Goal: Information Seeking & Learning: Learn about a topic

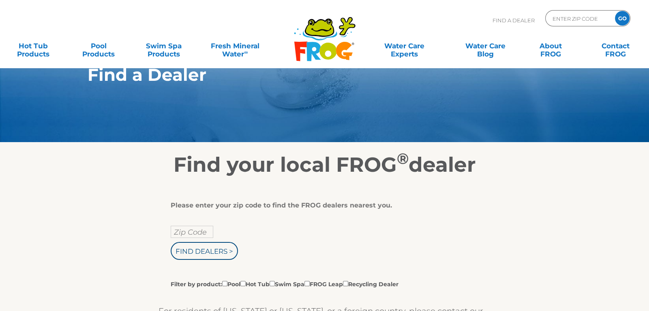
scroll to position [30, 0]
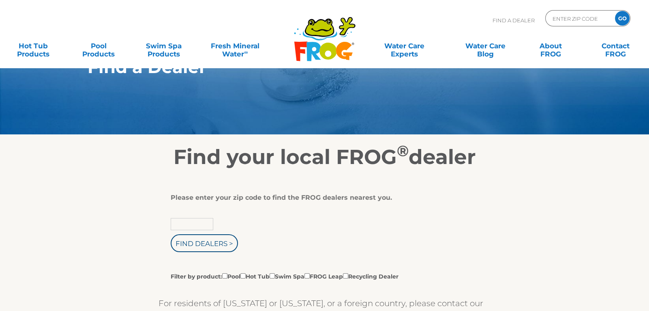
click at [191, 224] on input "text" at bounding box center [192, 224] width 43 height 12
type input "36542"
click at [198, 242] on input "Find Dealers >" at bounding box center [204, 243] width 67 height 18
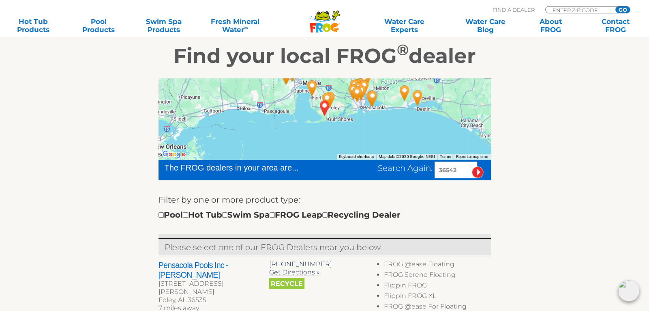
scroll to position [133, 0]
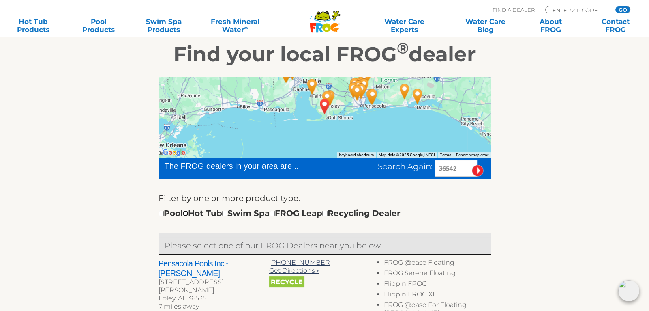
click at [188, 211] on input "checkbox" at bounding box center [185, 212] width 5 height 5
checkbox input "true"
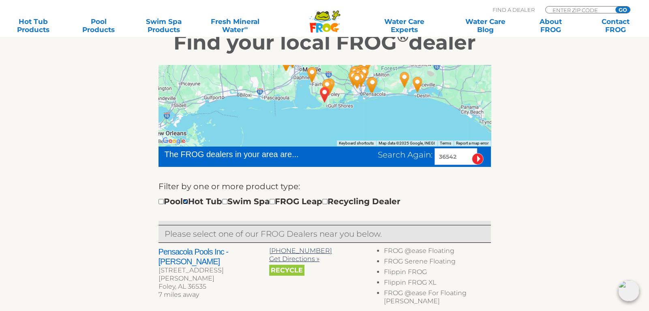
scroll to position [163, 0]
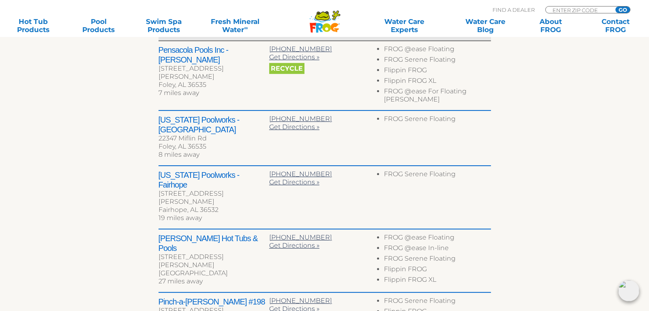
scroll to position [389, 0]
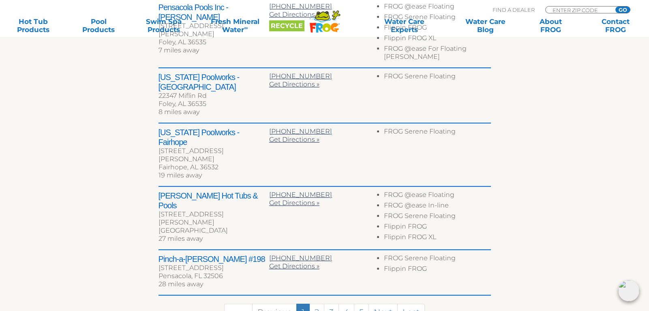
click at [238, 303] on link "First" at bounding box center [238, 311] width 28 height 17
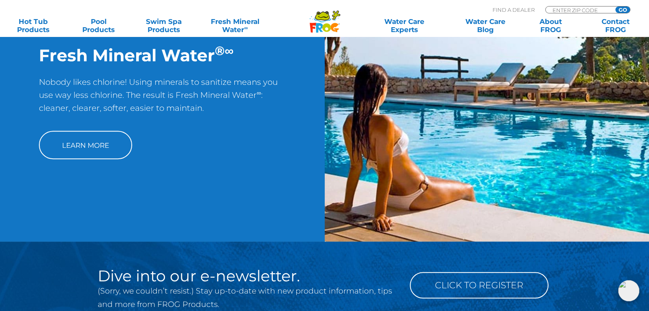
scroll to position [658, 0]
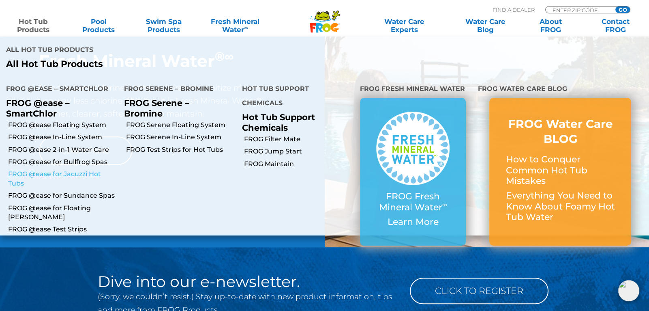
click at [45, 174] on link "FROG @ease for Jacuzzi Hot Tubs" at bounding box center [63, 179] width 110 height 18
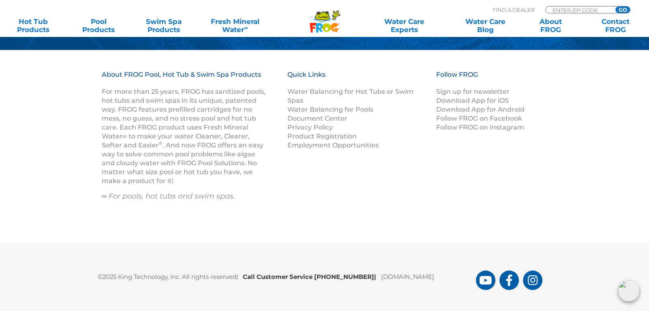
scroll to position [965, 0]
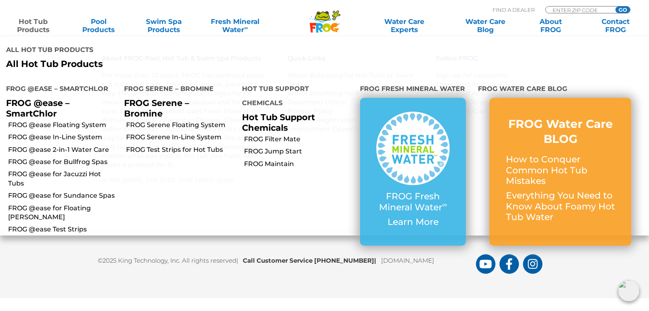
click at [36, 28] on link "Hot Tub Products" at bounding box center [33, 25] width 51 height 16
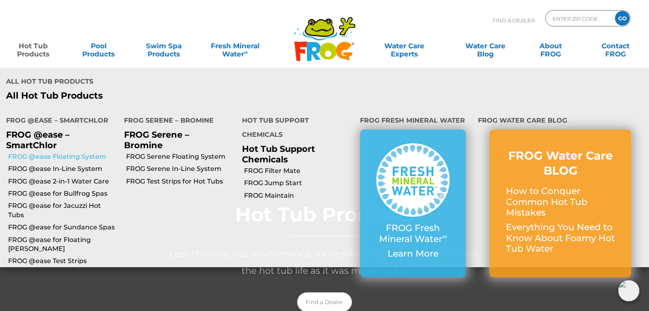
click at [64, 155] on link "FROG @ease Floating System" at bounding box center [63, 156] width 110 height 9
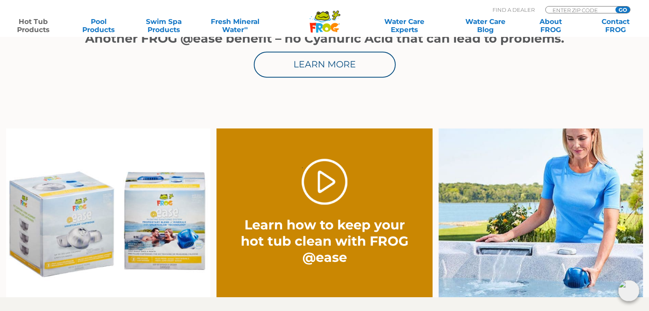
scroll to position [547, 0]
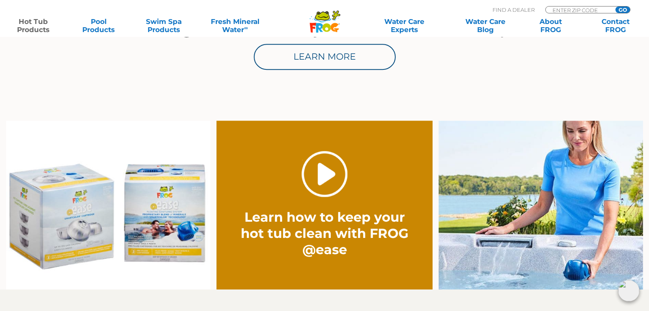
click at [324, 175] on link "." at bounding box center [325, 174] width 46 height 46
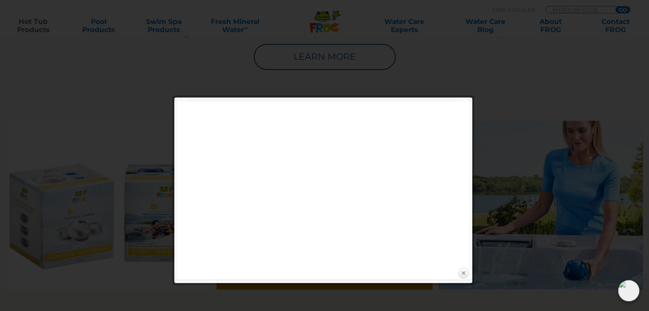
click at [462, 273] on link "Close" at bounding box center [463, 273] width 12 height 12
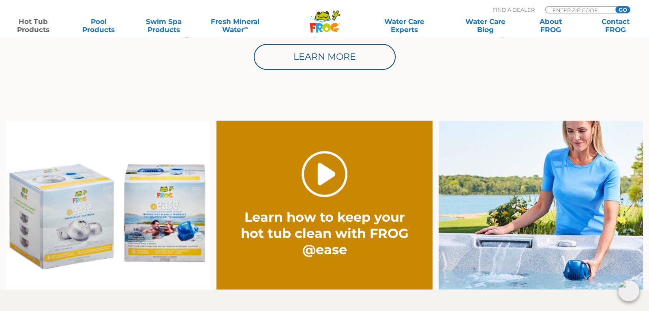
click at [322, 176] on link "." at bounding box center [325, 174] width 46 height 46
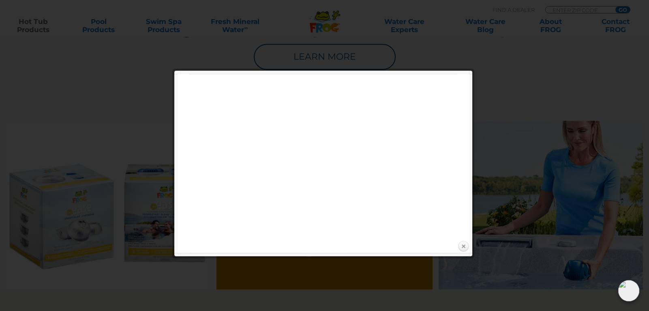
click at [464, 244] on link "Close" at bounding box center [463, 246] width 12 height 12
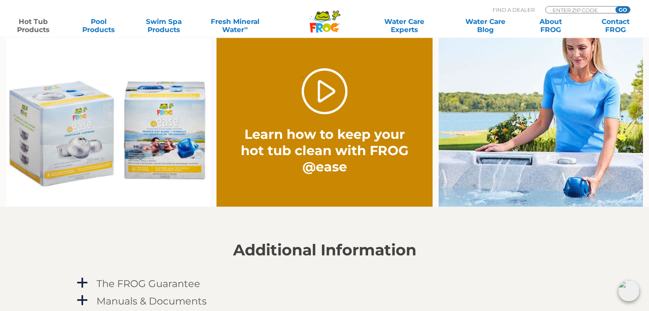
scroll to position [630, 0]
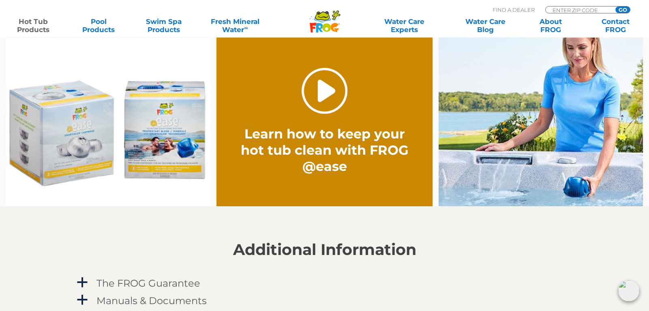
click at [325, 90] on link "." at bounding box center [325, 91] width 46 height 46
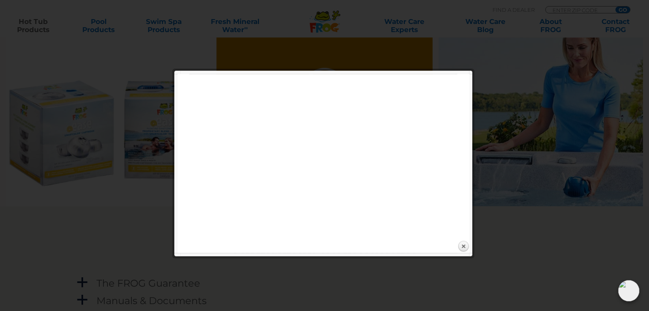
scroll to position [547, 0]
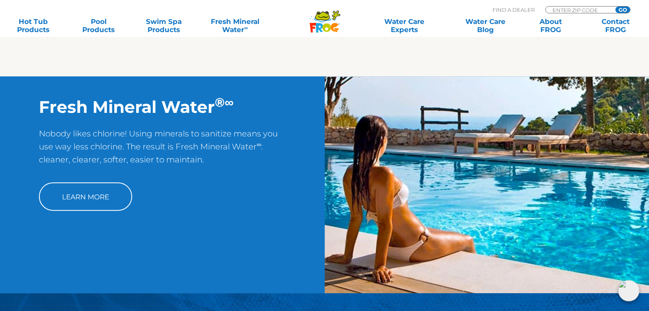
scroll to position [610, 0]
